Goal: Task Accomplishment & Management: Complete application form

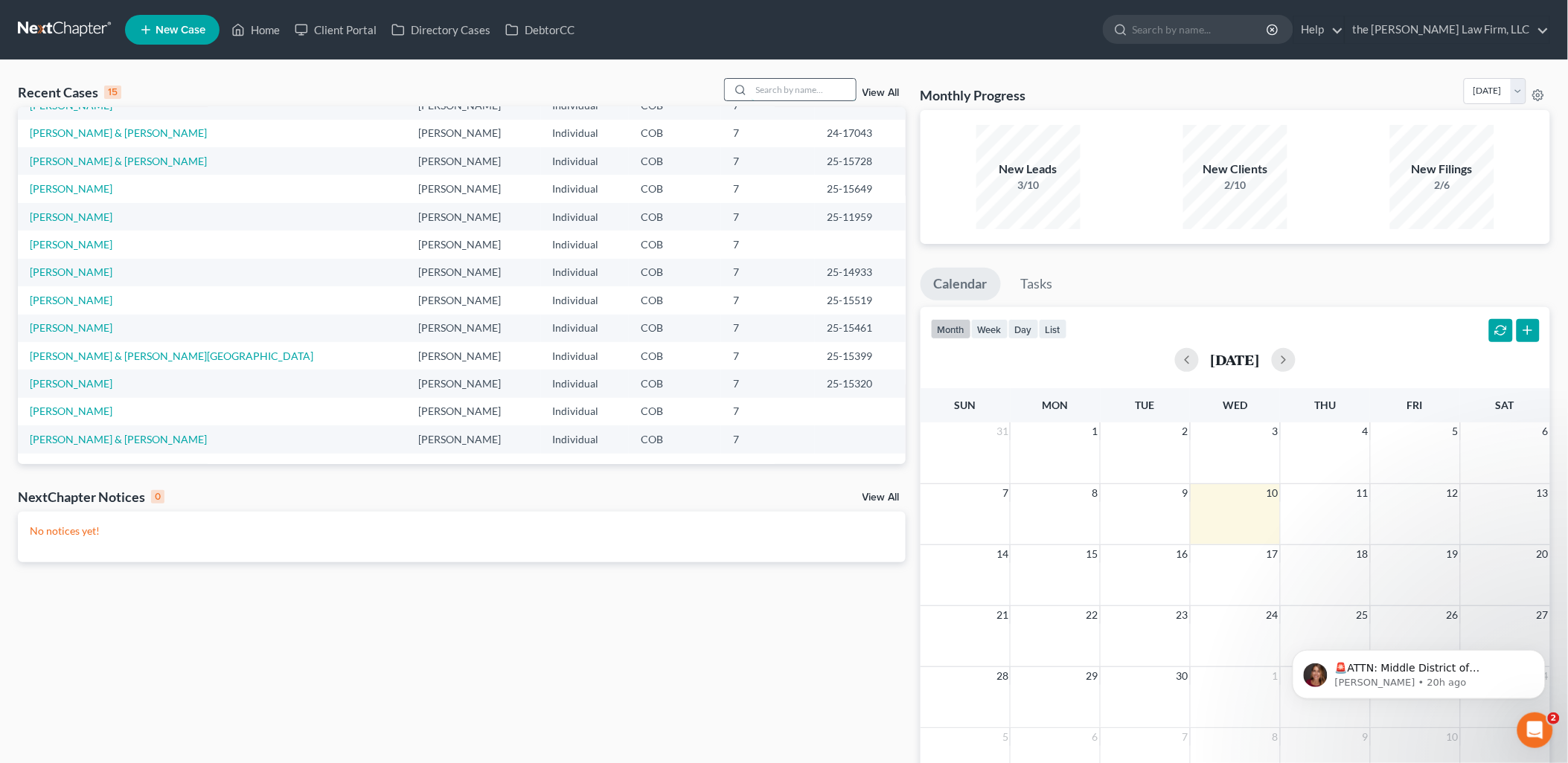
click at [773, 88] on input "search" at bounding box center [804, 89] width 104 height 21
type input "[PERSON_NAME]"
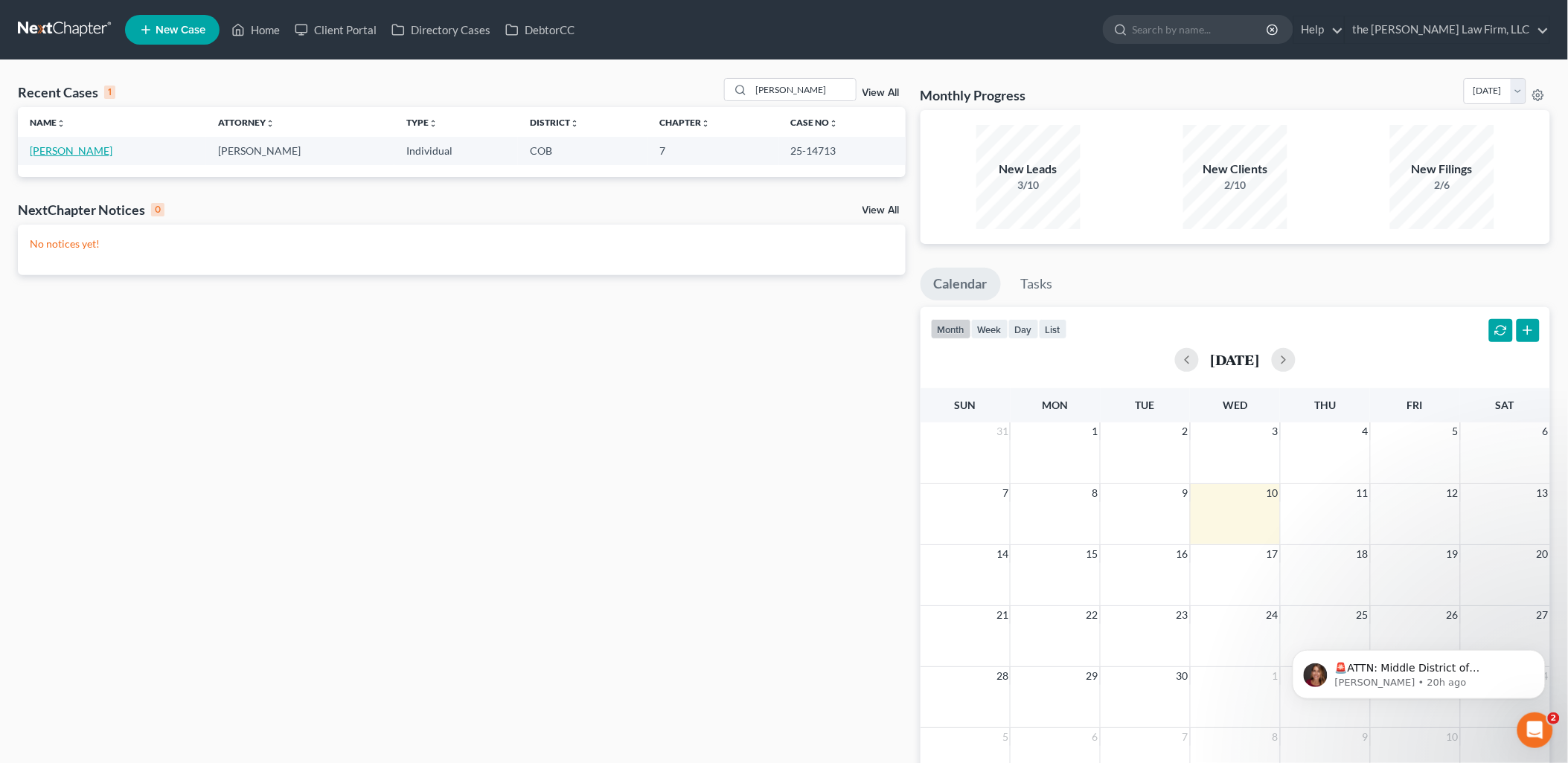
click at [71, 155] on link "[PERSON_NAME]" at bounding box center [71, 150] width 83 height 12
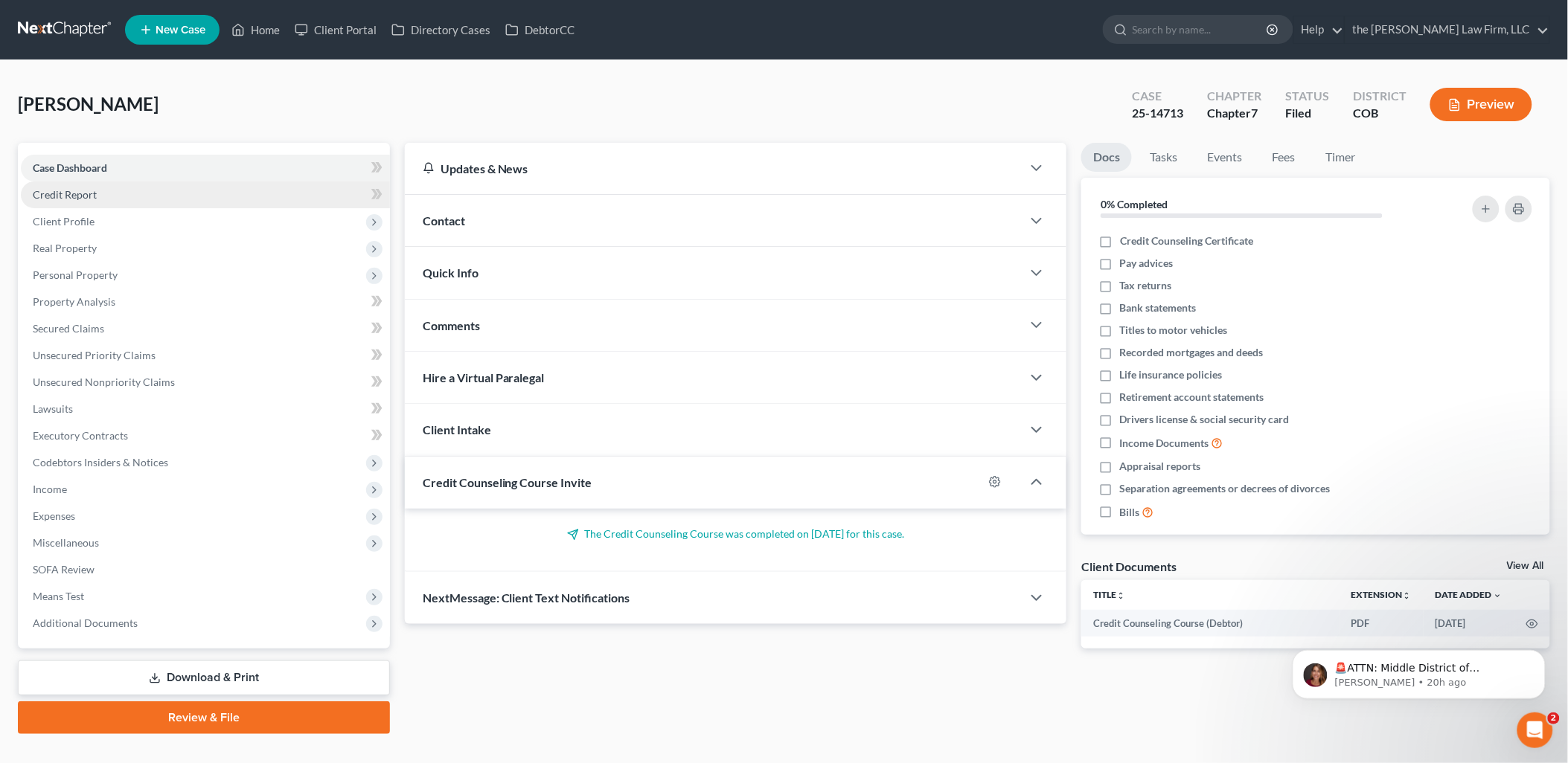
click at [79, 191] on span "Credit Report" at bounding box center [65, 194] width 64 height 12
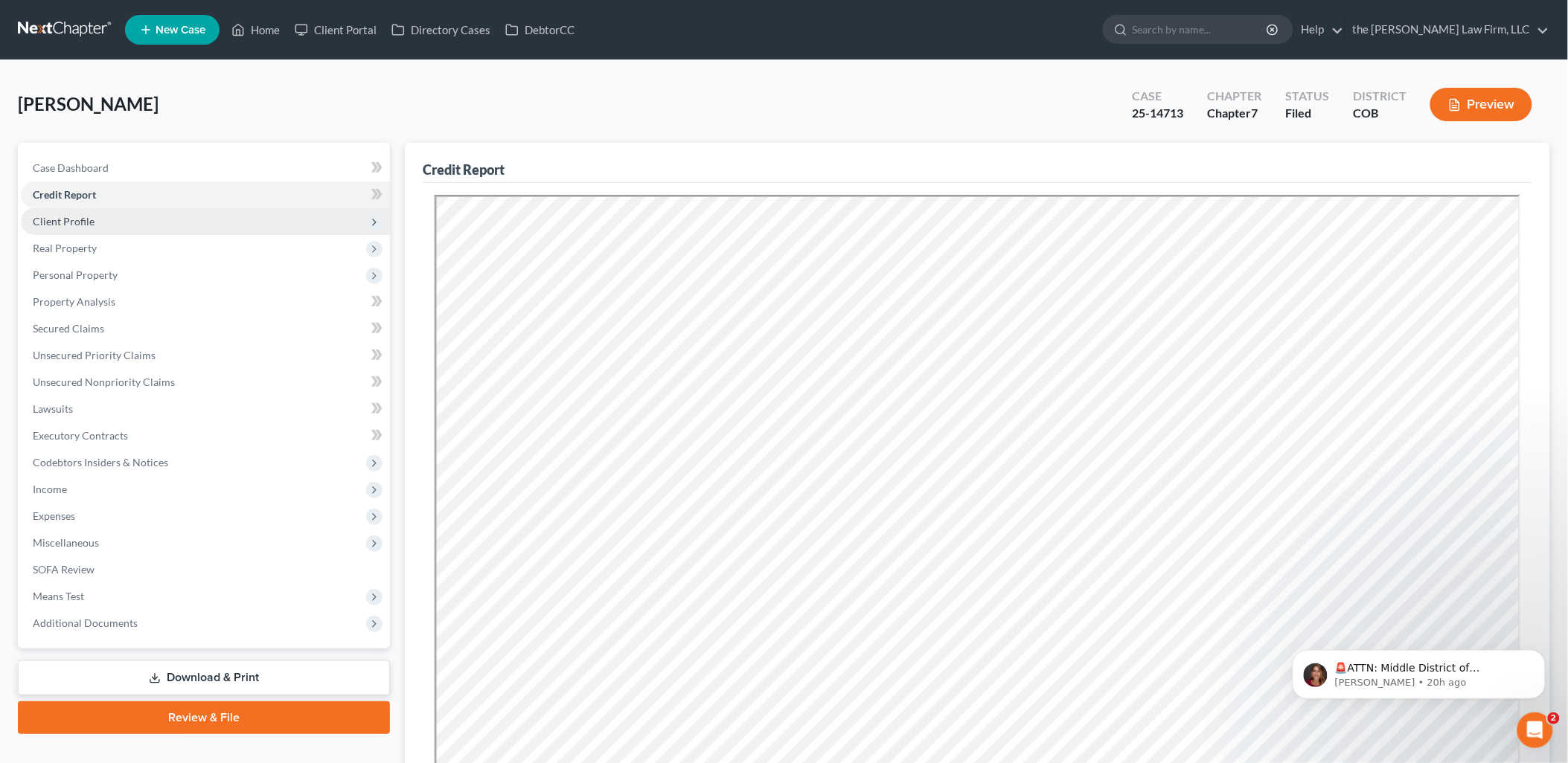
click at [100, 227] on span "Client Profile" at bounding box center [205, 222] width 369 height 27
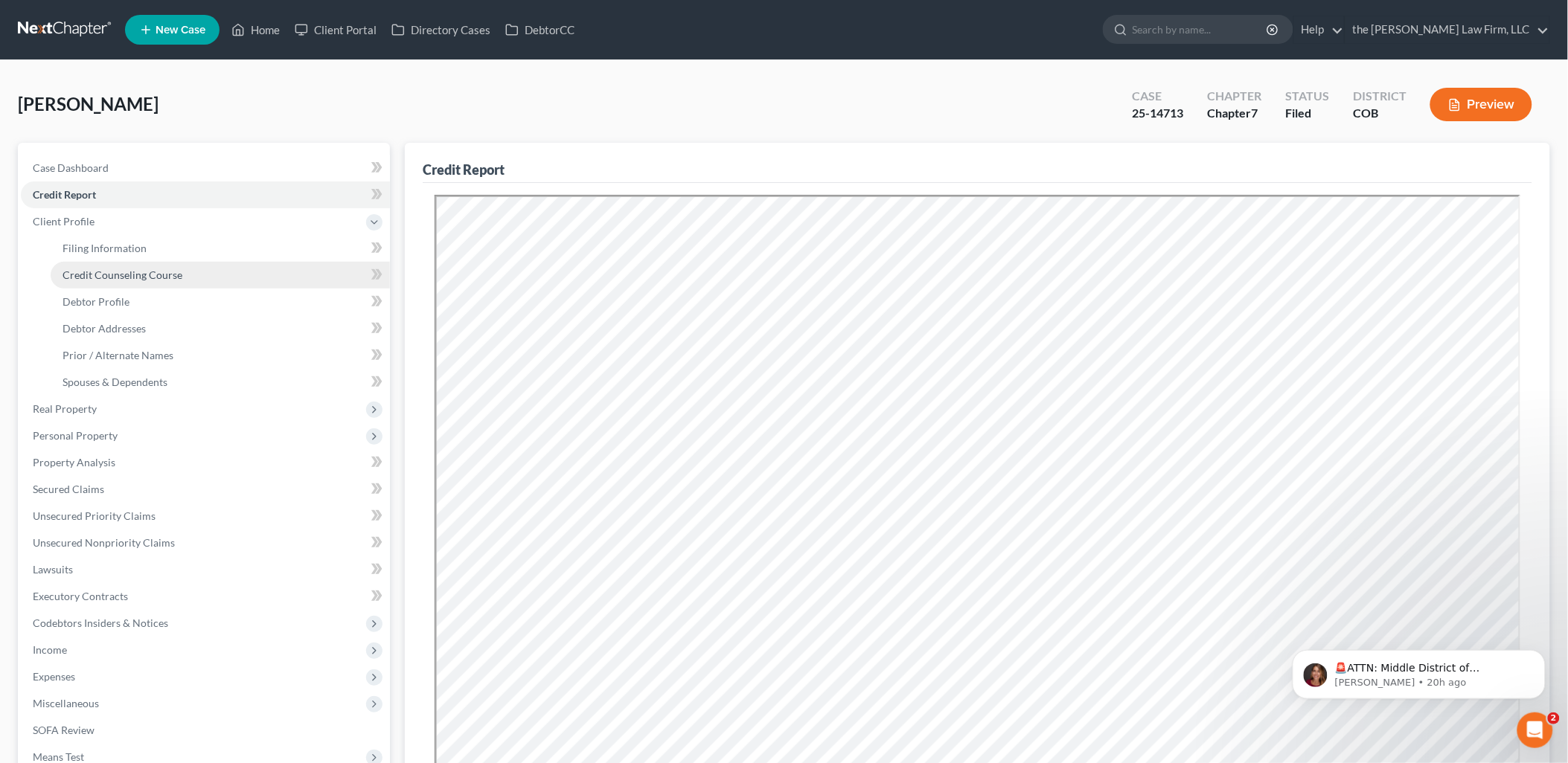
click at [159, 269] on span "Credit Counseling Course" at bounding box center [122, 274] width 120 height 12
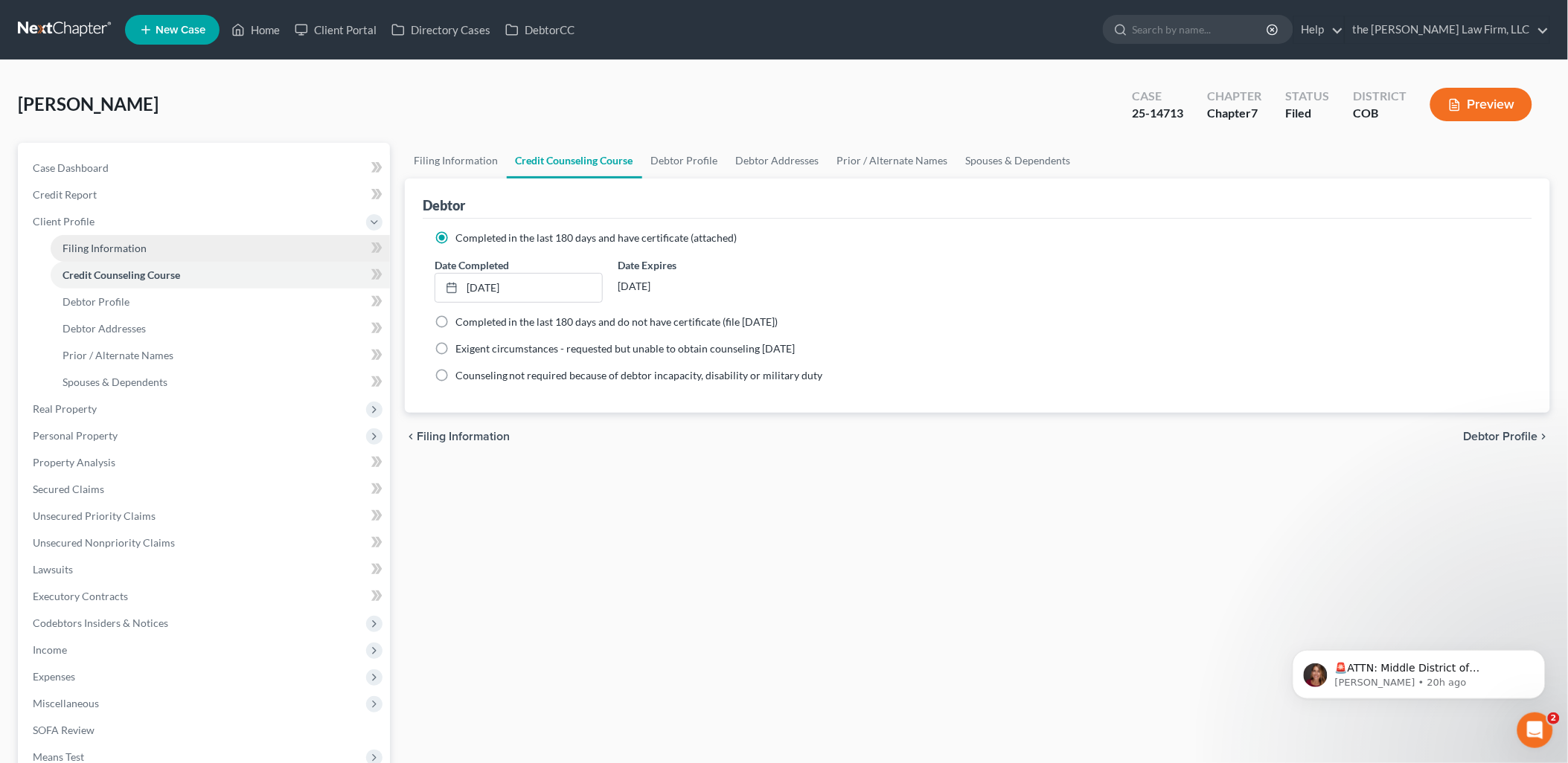
click at [144, 251] on span "Filing Information" at bounding box center [104, 248] width 84 height 12
select select "1"
select select "0"
select select "5"
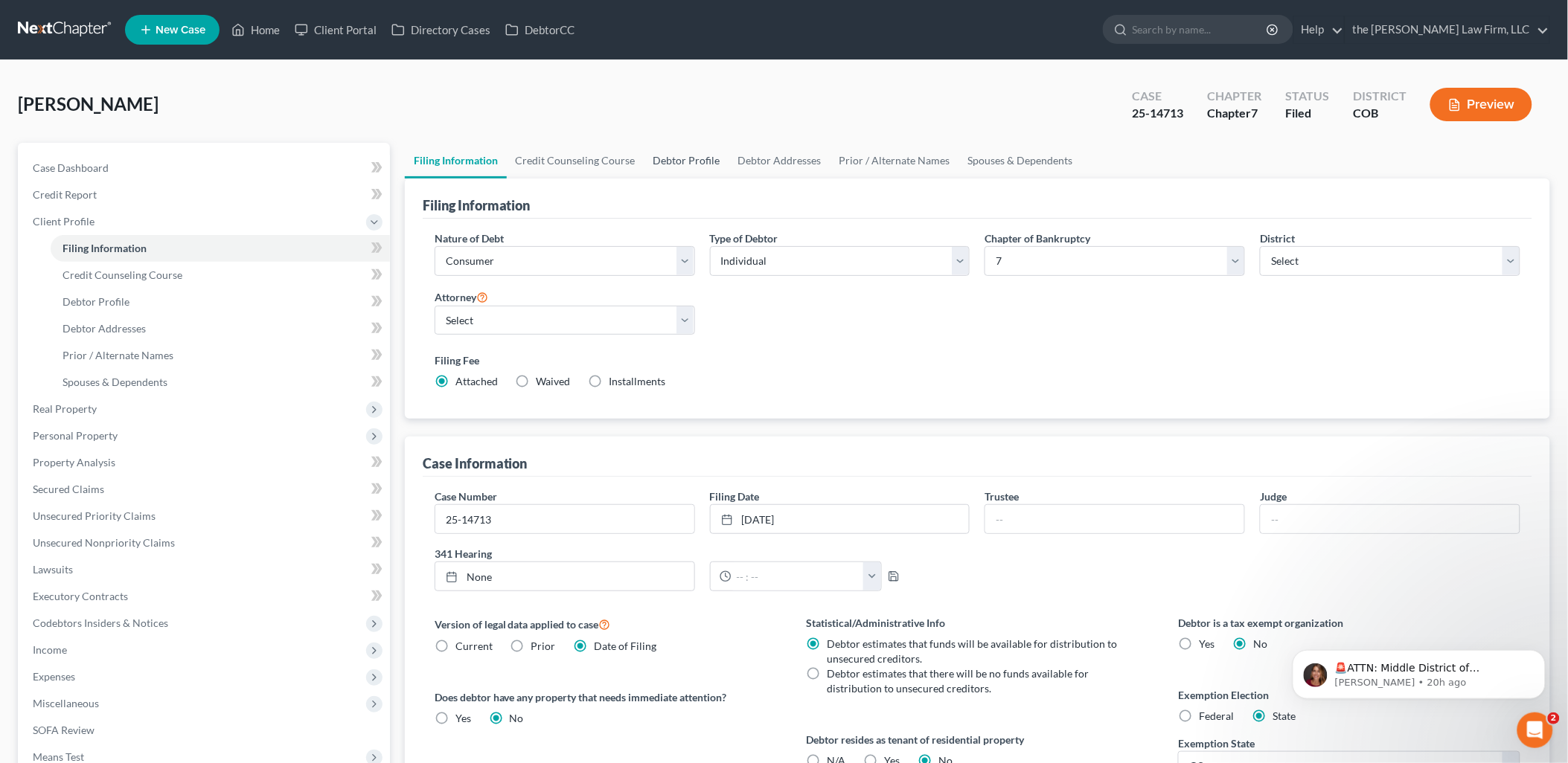
click at [713, 162] on link "Debtor Profile" at bounding box center [686, 161] width 85 height 36
select select "1"
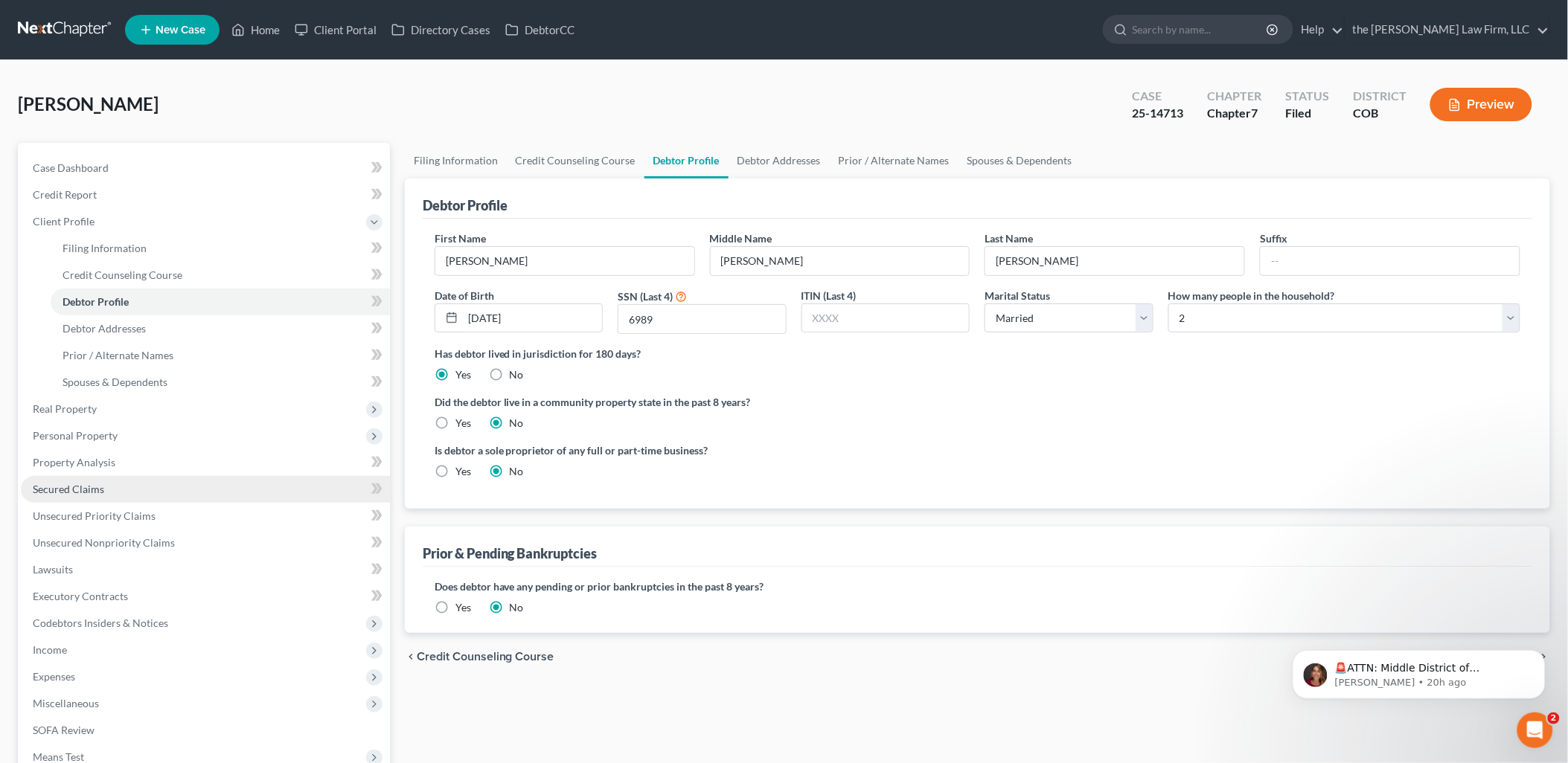
click at [124, 487] on link "Secured Claims" at bounding box center [205, 489] width 369 height 27
